Goal: Find contact information: Find contact information

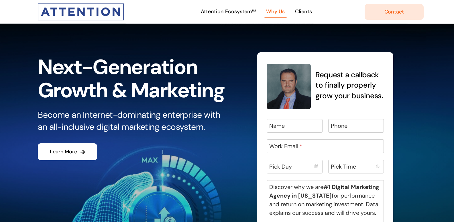
click at [279, 13] on span "Why Us" at bounding box center [275, 11] width 19 height 8
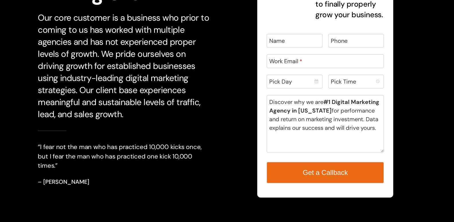
scroll to position [2032, 0]
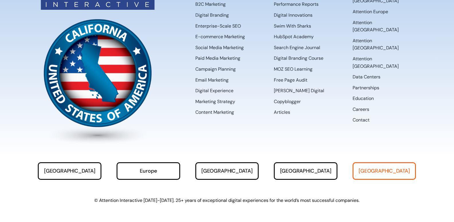
click at [366, 162] on link "[GEOGRAPHIC_DATA]" at bounding box center [385, 170] width 64 height 17
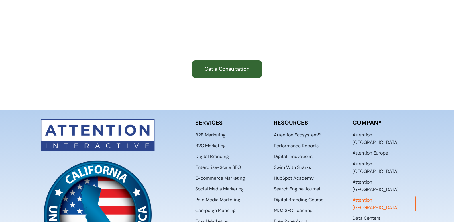
scroll to position [762, 0]
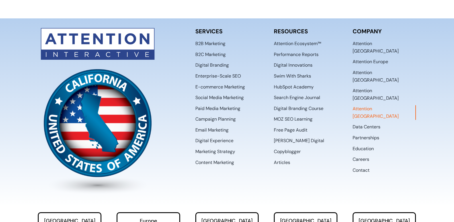
click at [360, 166] on span "Contact" at bounding box center [361, 169] width 17 height 7
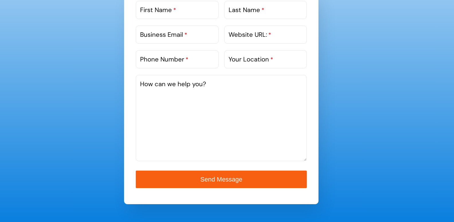
scroll to position [373, 0]
